Goal: Use online tool/utility: Utilize a website feature to perform a specific function

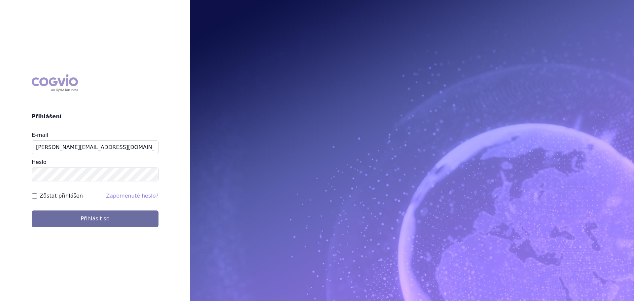
click at [72, 219] on button "Přihlásit se" at bounding box center [95, 218] width 127 height 17
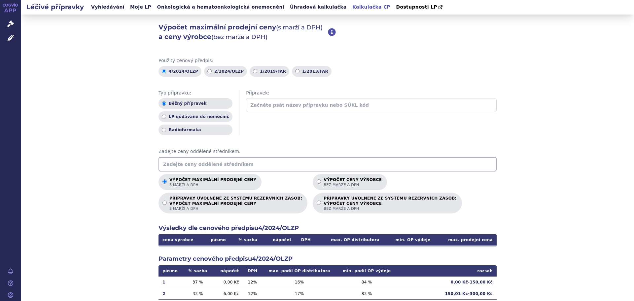
click at [180, 160] on input "text" at bounding box center [327, 164] width 338 height 15
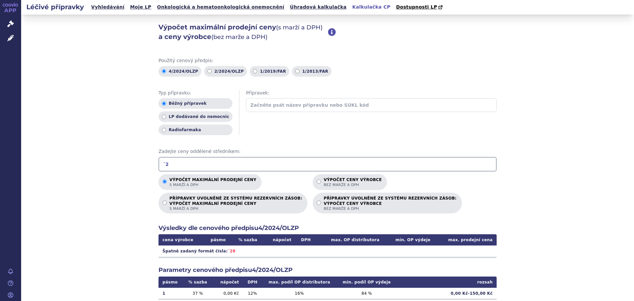
type input "¨"
type input "281"
click at [317, 180] on input "Výpočet ceny výrobce bez marže a DPH" at bounding box center [319, 181] width 4 height 4
radio input "true"
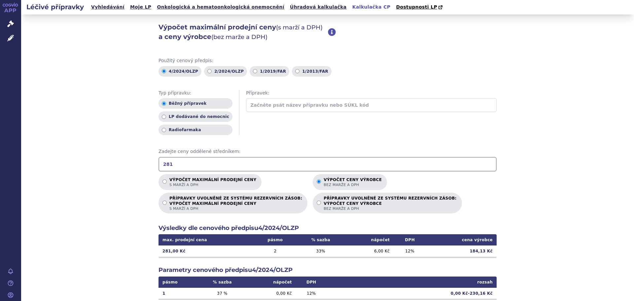
drag, startPoint x: 181, startPoint y: 163, endPoint x: 138, endPoint y: 163, distance: 43.2
click at [138, 163] on div "Výpočet maximální prodejní ceny (s marží a DPH) a ceny výrobce (bez marže a DPH…" at bounding box center [327, 207] width 613 height 385
type input "170.9"
click at [163, 180] on input "Výpočet maximální prodejní ceny s marží a DPH" at bounding box center [164, 181] width 4 height 4
radio input "true"
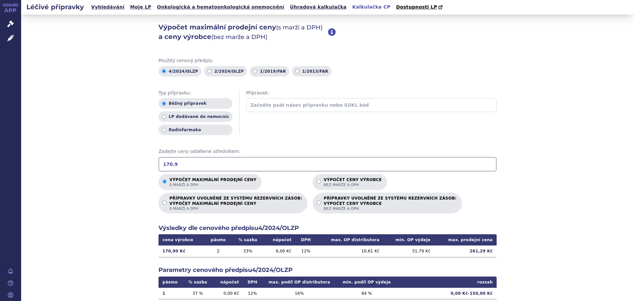
drag, startPoint x: 163, startPoint y: 170, endPoint x: 86, endPoint y: 189, distance: 79.5
click at [86, 189] on div "Výpočet maximální prodejní ceny (s marží a DPH) a ceny výrobce (bez marže a DPH…" at bounding box center [327, 207] width 613 height 385
type input "184.129"
